Goal: Information Seeking & Learning: Learn about a topic

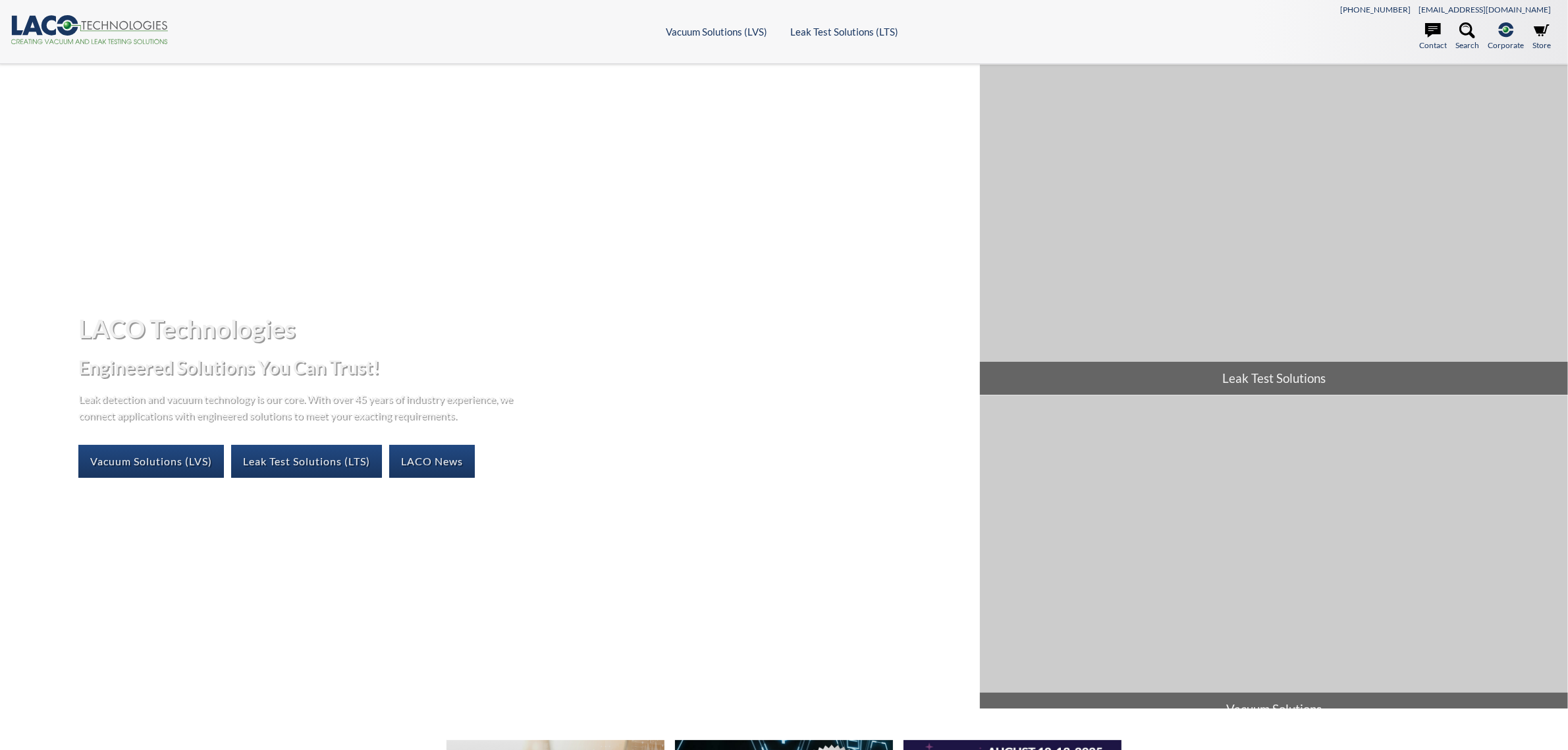
select select "Widget de traducción de idiomas"
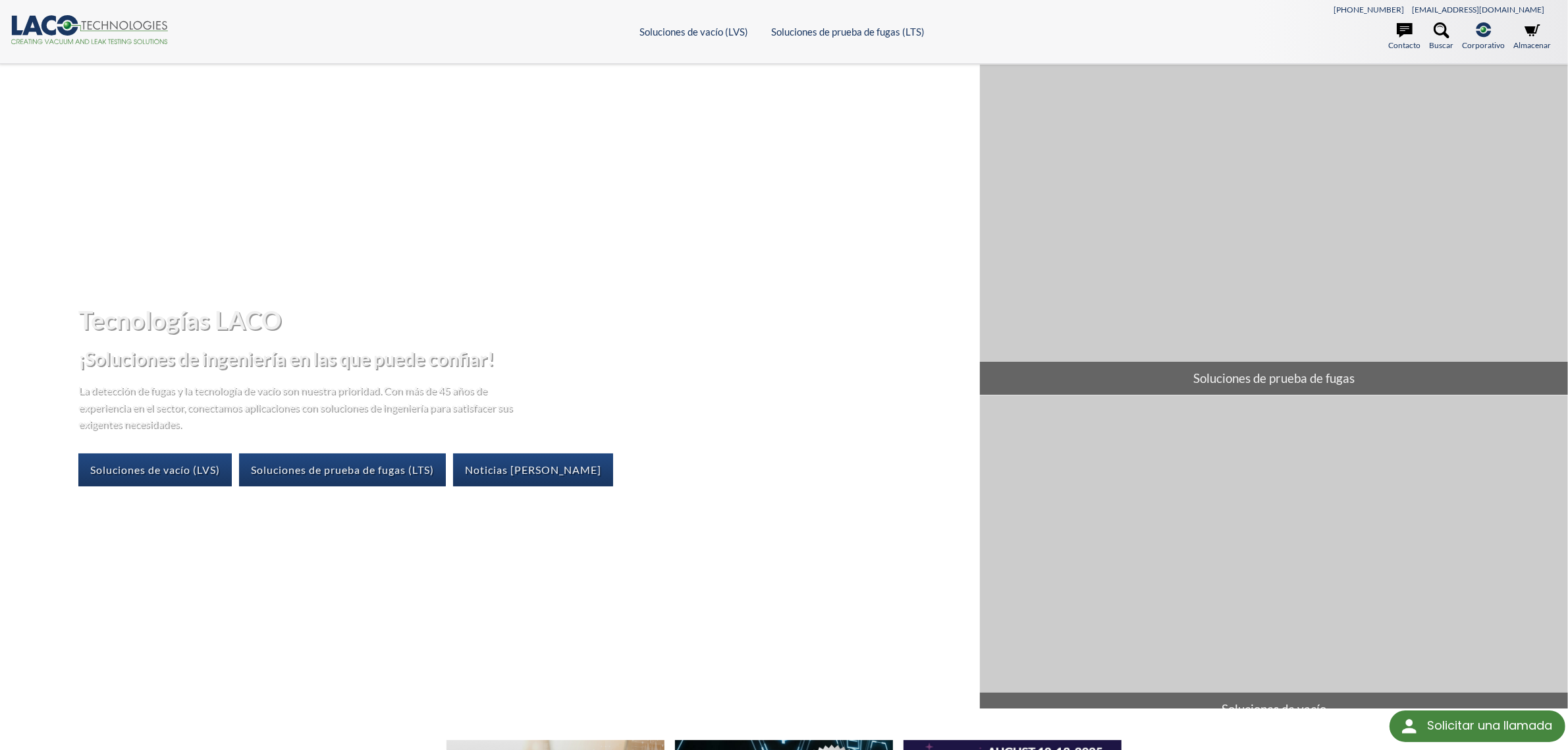
drag, startPoint x: 639, startPoint y: 121, endPoint x: 636, endPoint y: 248, distance: 127.0
click at [639, 121] on font "Prueba de fugas de helio" at bounding box center [643, 122] width 105 height 12
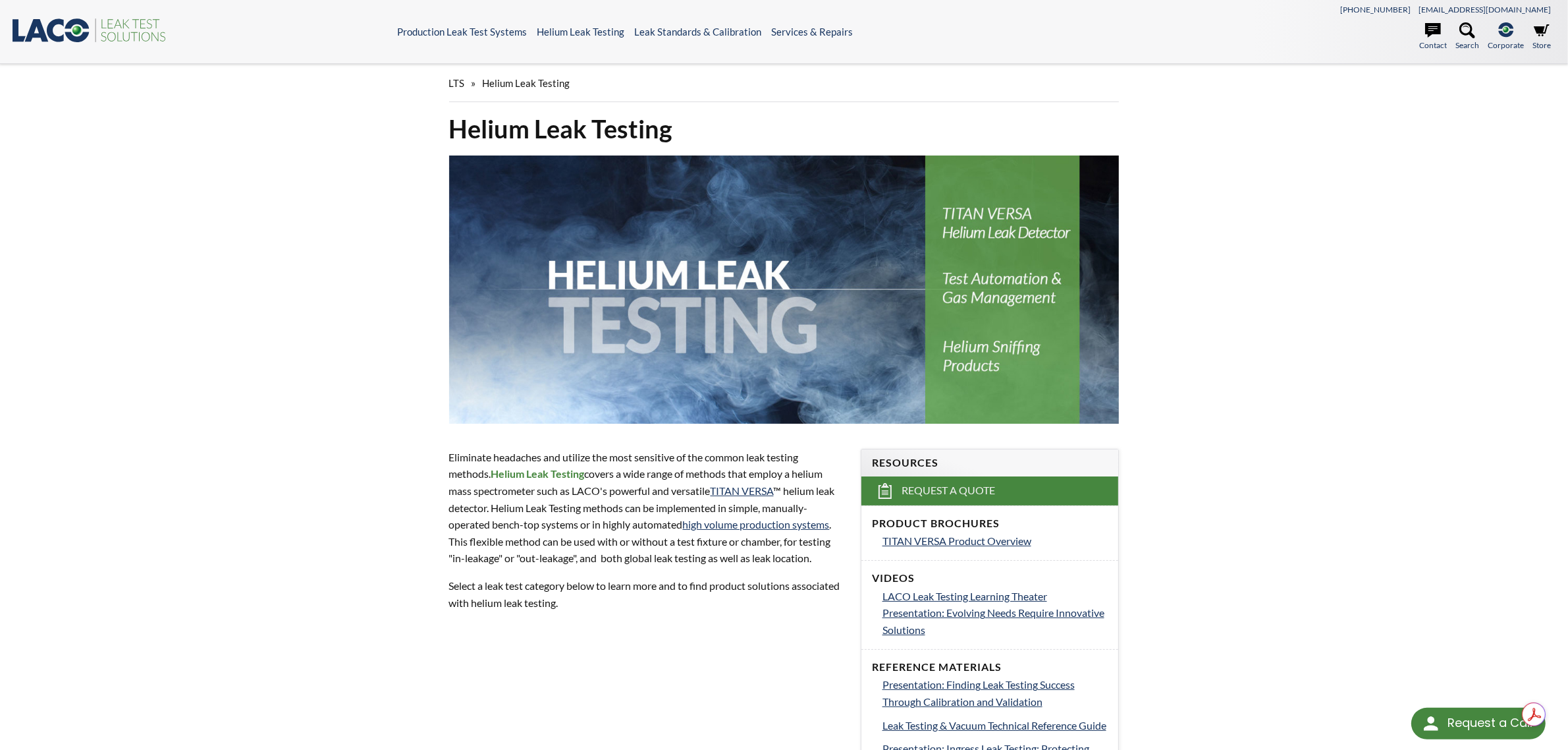
select select "Widget de traducción de idiomas"
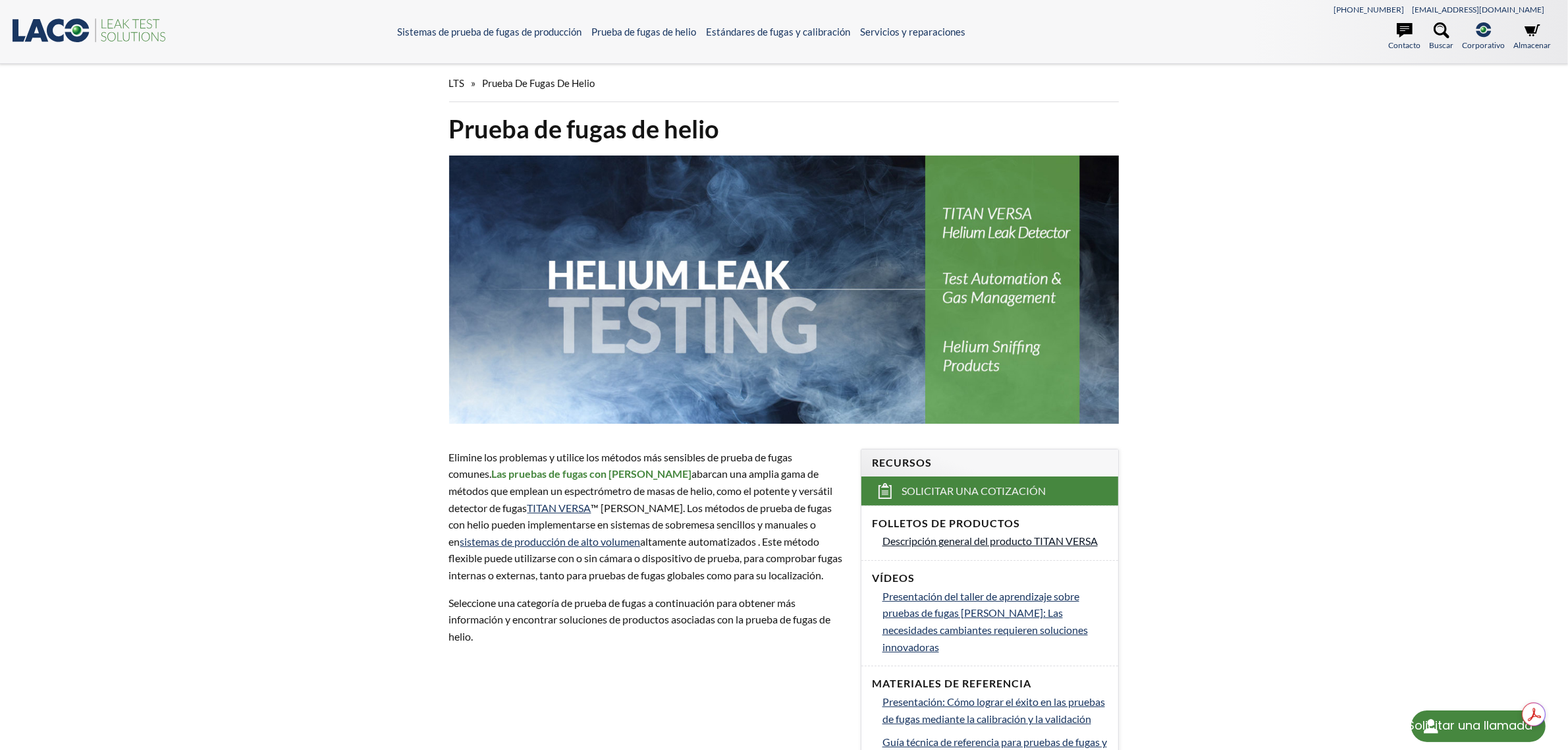
click at [1012, 542] on font "Descripción general del producto TITAN VERSA" at bounding box center [990, 540] width 215 height 12
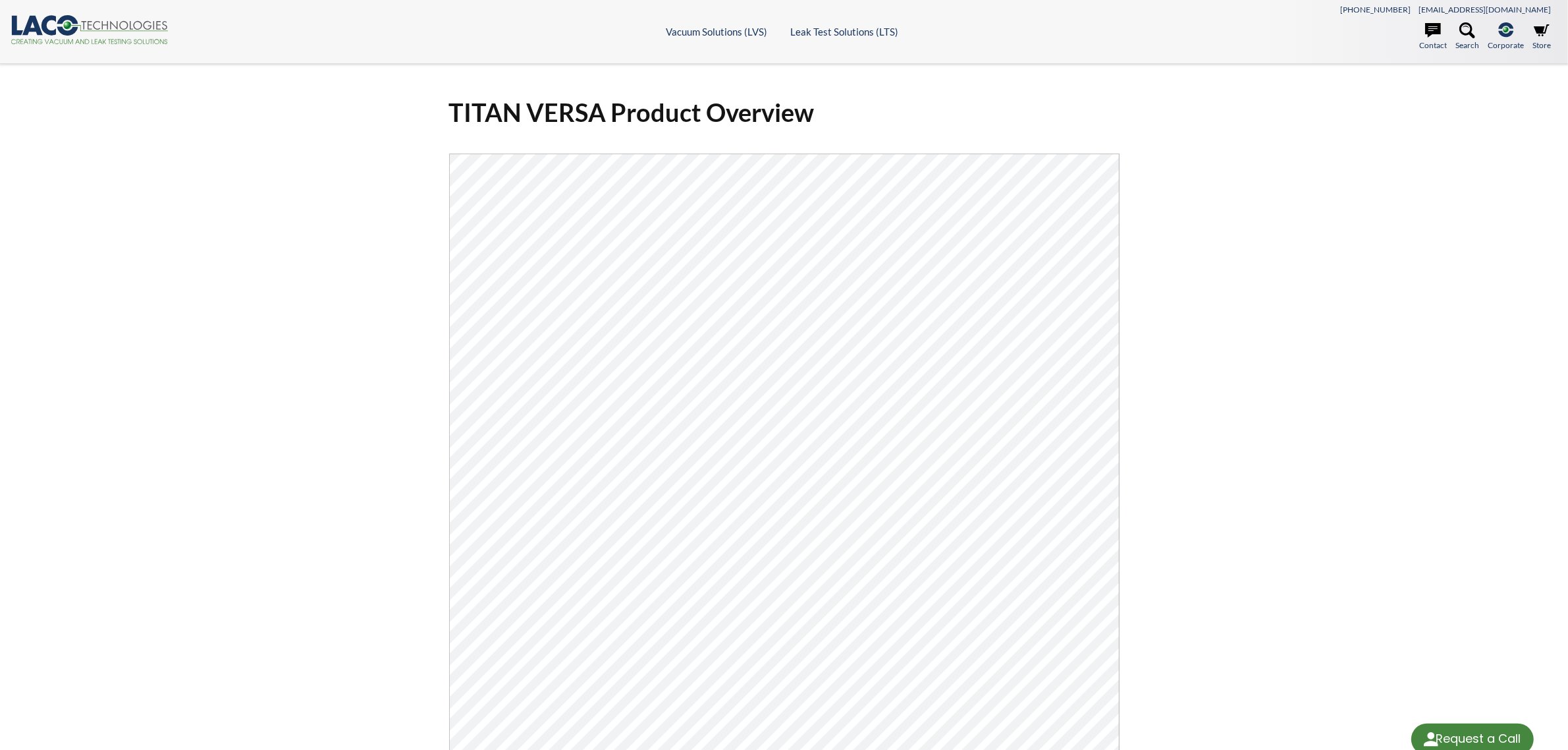
select select "Widget de traducción de idiomas"
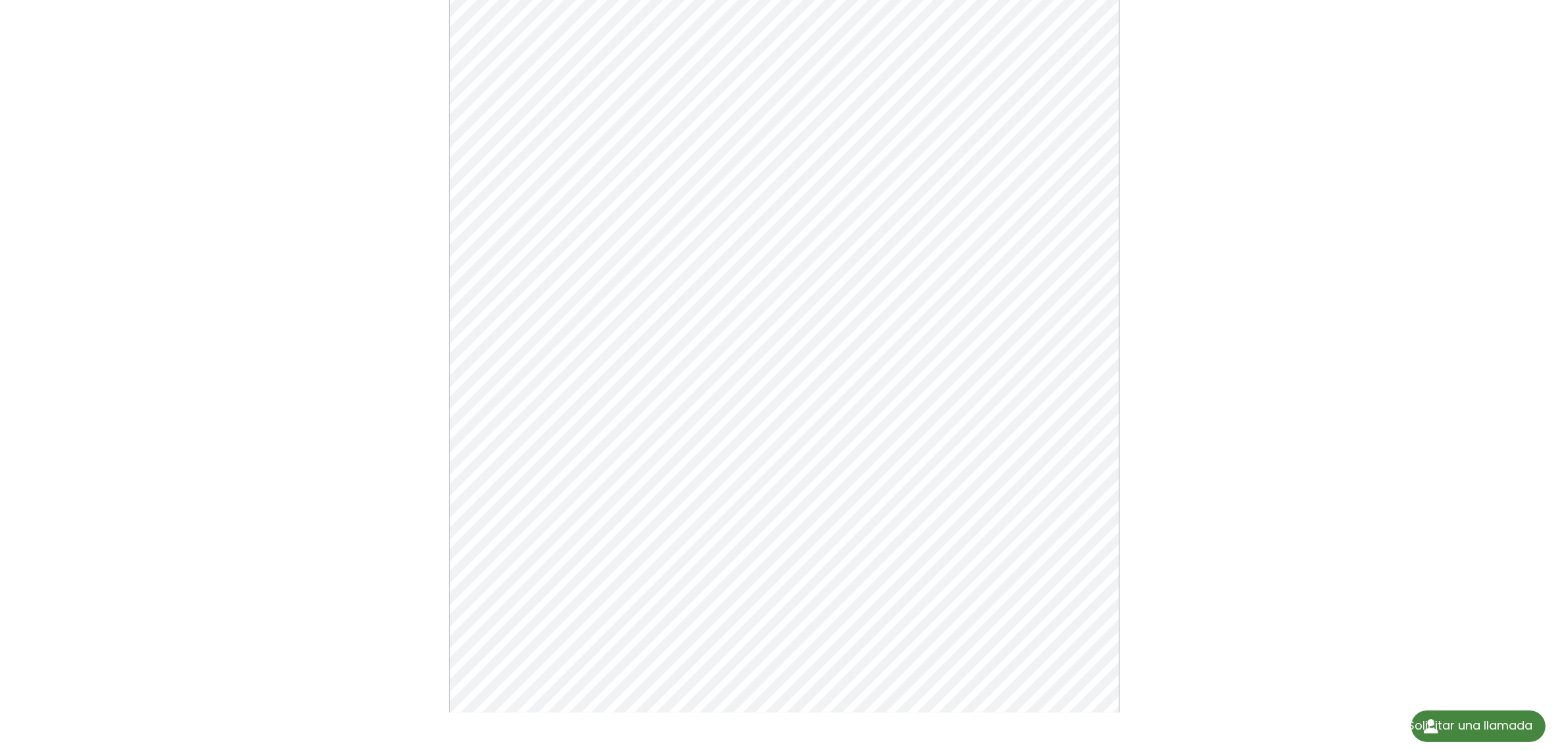
scroll to position [247, 0]
